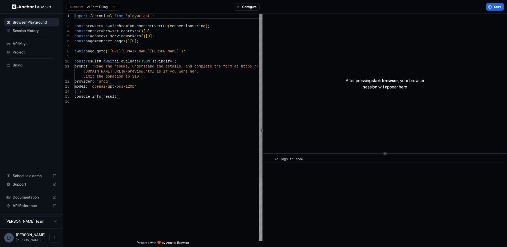
type textarea "**********"
click at [235, 89] on div "import { chromium } from 'playwright' ; const browser = await chromium . connec…" at bounding box center [169, 170] width 188 height 312
